Goal: Task Accomplishment & Management: Complete application form

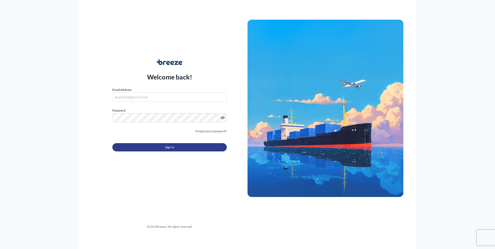
type input "[EMAIL_ADDRESS][DOMAIN_NAME]"
click at [148, 148] on button "Sign In" at bounding box center [169, 147] width 114 height 8
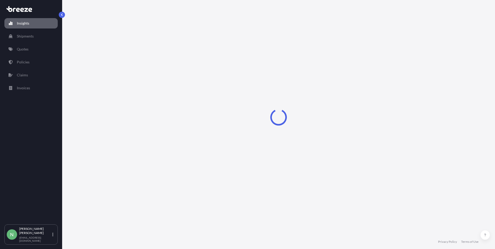
select select "2025"
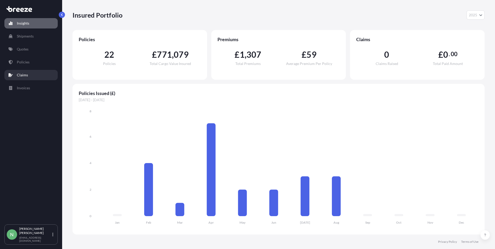
click at [20, 76] on p "Claims" at bounding box center [22, 74] width 11 height 5
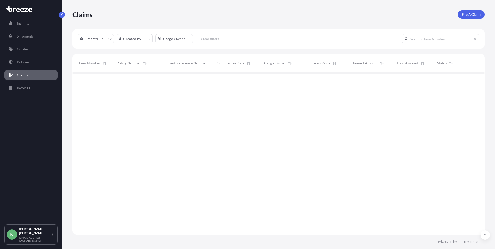
scroll to position [177, 408]
click at [476, 15] on p "File A Claim" at bounding box center [471, 14] width 19 height 5
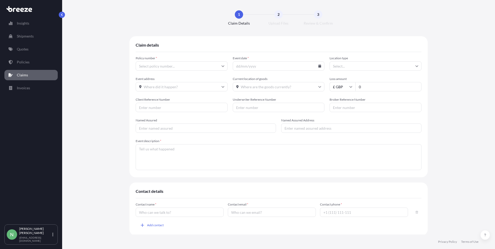
click at [220, 68] on input "Policy number *" at bounding box center [182, 65] width 92 height 9
